Goal: Task Accomplishment & Management: Complete application form

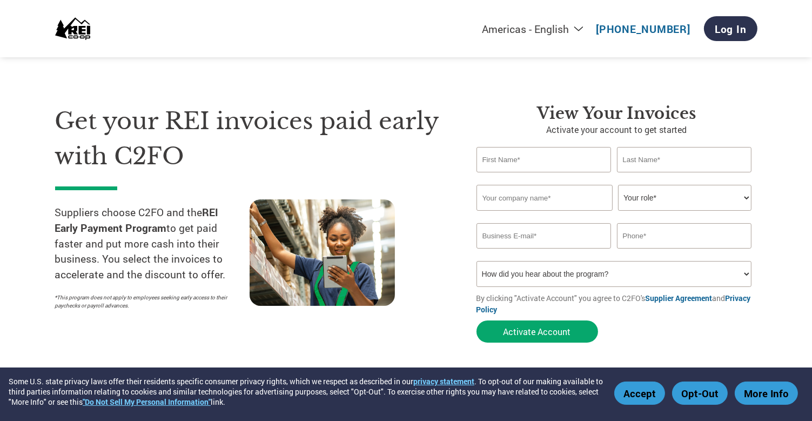
click at [523, 152] on input "text" at bounding box center [544, 159] width 135 height 25
type input "denese@scrapdr.com"
type input "(818) 341-4820"
type input "Denese"
type input "Hebert"
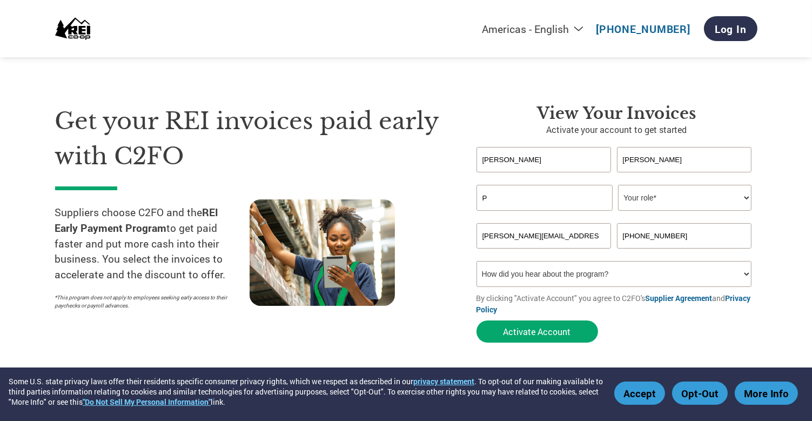
type input "P-Cove Enterprises"
click at [633, 200] on select "Your role* CFO Controller Credit Manager Finance Director Treasurer CEO Preside…" at bounding box center [684, 198] width 133 height 26
select select "CFO"
click at [618, 185] on select "Your role* CFO Controller Credit Manager Finance Director Treasurer CEO Preside…" at bounding box center [684, 198] width 133 height 26
click at [524, 277] on select "How did you hear about the program? Received a letter Email Social Media Online…" at bounding box center [615, 274] width 276 height 26
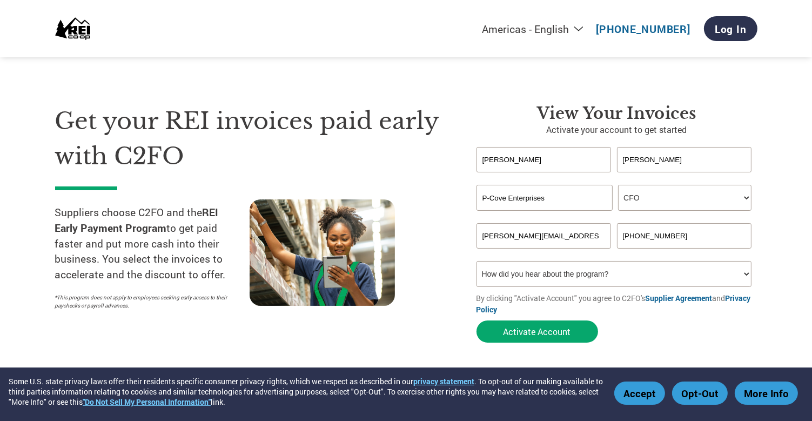
select select "Email"
click at [477, 261] on select "How did you hear about the program? Received a letter Email Social Media Online…" at bounding box center [615, 274] width 276 height 26
click at [522, 334] on button "Activate Account" at bounding box center [538, 331] width 122 height 22
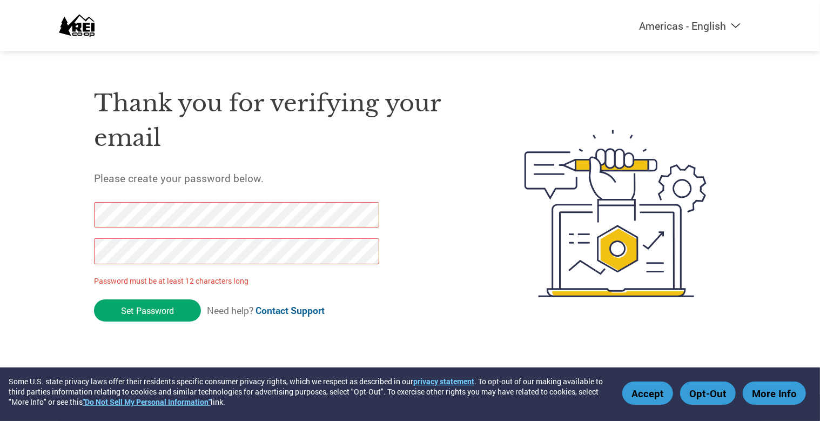
drag, startPoint x: 122, startPoint y: 310, endPoint x: 21, endPoint y: 193, distance: 154.7
click at [21, 193] on div "Americas - English Américas - Español [GEOGRAPHIC_DATA] - Português Amériques -…" at bounding box center [410, 170] width 820 height 340
click at [0, 225] on html "Some U.S. state privacy laws offer their residents specific consumer privacy ri…" at bounding box center [410, 192] width 820 height 384
click at [108, 307] on input "Set Password" at bounding box center [147, 310] width 107 height 22
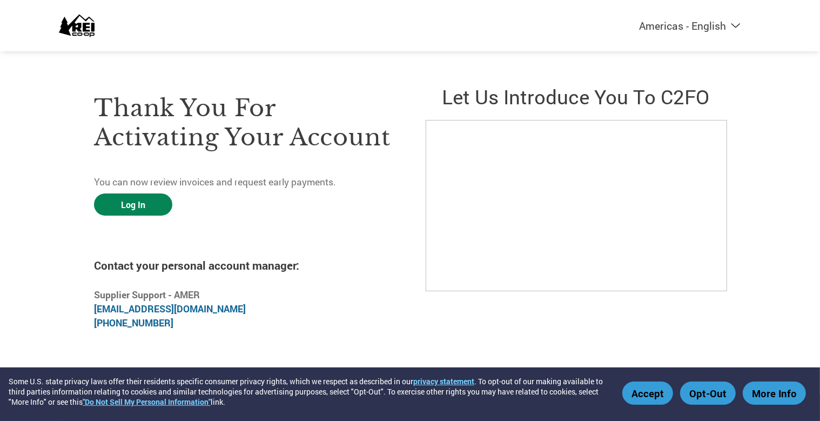
click at [128, 205] on link "Log In" at bounding box center [133, 204] width 78 height 22
